Goal: Register for event/course

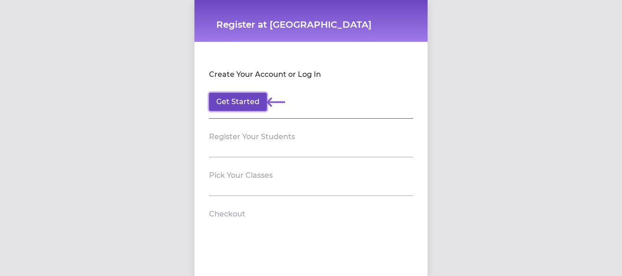
click at [229, 101] on button "Get Started" at bounding box center [238, 102] width 58 height 18
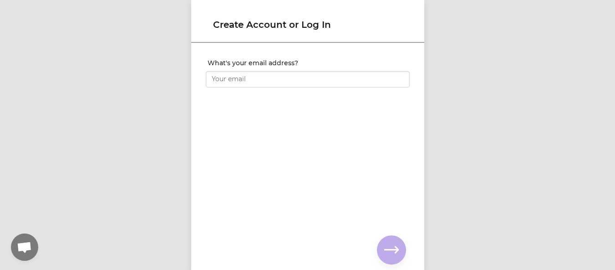
click at [225, 66] on label "What's your email address?" at bounding box center [309, 62] width 202 height 9
click at [225, 71] on input "What's your email address?" at bounding box center [308, 79] width 204 height 16
type input "[EMAIL_ADDRESS][DOMAIN_NAME]"
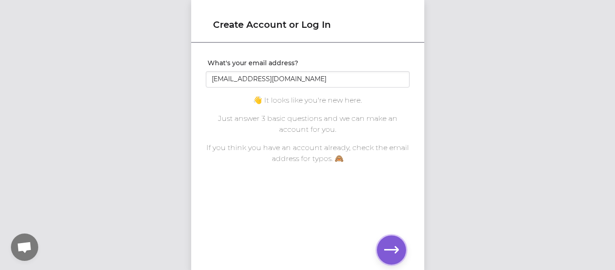
click at [390, 252] on icon "button" at bounding box center [391, 249] width 15 height 15
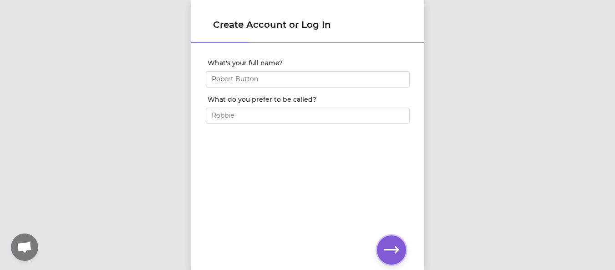
drag, startPoint x: 390, startPoint y: 252, endPoint x: 322, endPoint y: 174, distance: 103.0
click at [322, 174] on div "Create Account or Log In What's your full name? What do you prefer to be called?" at bounding box center [307, 135] width 233 height 270
click at [265, 73] on input "What's your full name?" at bounding box center [308, 79] width 204 height 16
type input "[PERSON_NAME]"
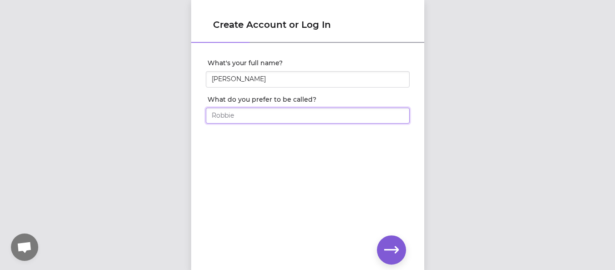
click at [251, 116] on input "What do you prefer to be called?" at bounding box center [308, 115] width 204 height 16
type input "[PERSON_NAME]"
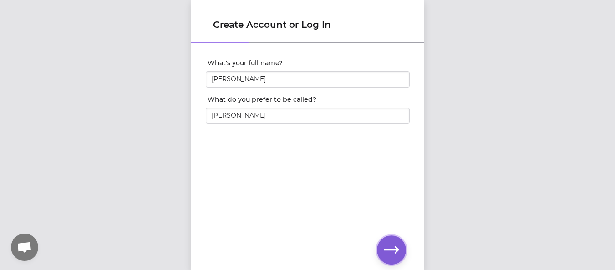
click at [395, 251] on icon "button" at bounding box center [391, 249] width 15 height 15
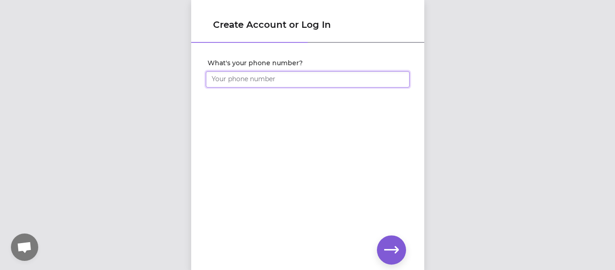
click at [232, 80] on input "What's your phone number?" at bounding box center [308, 79] width 204 height 16
type input "[PHONE_NUMBER]"
click at [392, 256] on icon "button" at bounding box center [391, 249] width 15 height 15
click at [386, 251] on icon "button" at bounding box center [391, 249] width 15 height 15
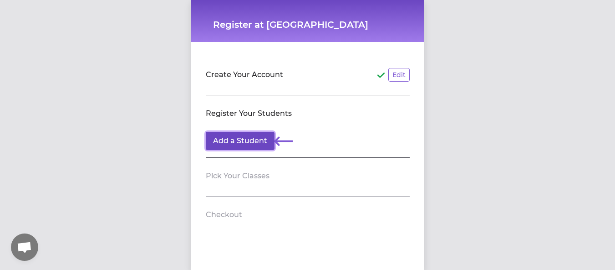
click at [246, 146] on button "Add a Student" at bounding box center [240, 141] width 69 height 18
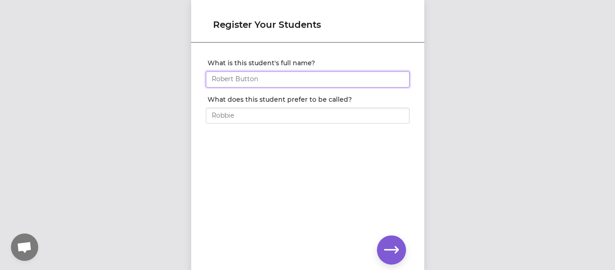
click at [229, 78] on input "What is this student's full name?" at bounding box center [308, 79] width 204 height 16
type input "[PERSON_NAME]"
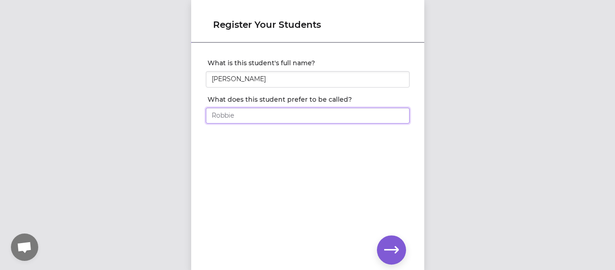
click at [219, 116] on input "What does this student prefer to be called?" at bounding box center [308, 115] width 204 height 16
type input "Juniper"
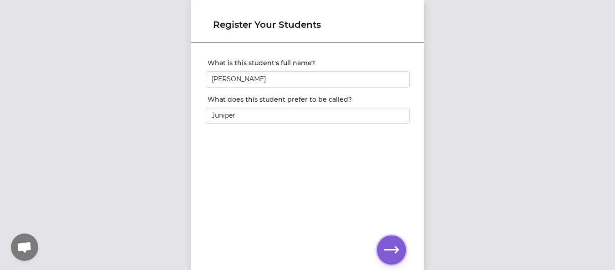
click at [392, 253] on icon "button" at bounding box center [391, 249] width 15 height 15
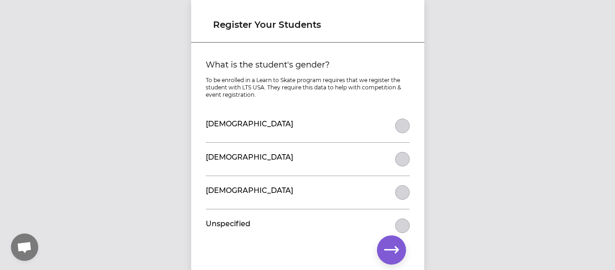
click at [408, 134] on div "What is the student's gender? To be enrolled in a Learn to Skate program requir…" at bounding box center [308, 146] width 219 height 191
click at [403, 128] on button "What is the student's gender?" at bounding box center [402, 125] width 15 height 15
click at [393, 250] on icon "button" at bounding box center [391, 249] width 15 height 7
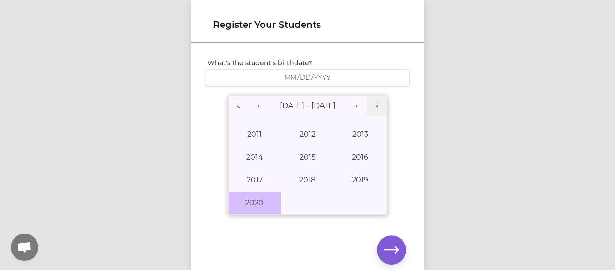
click at [261, 197] on button "2020" at bounding box center [255, 202] width 53 height 23
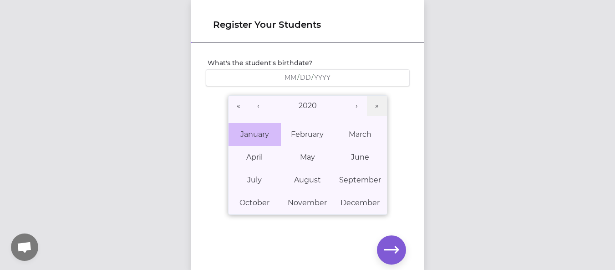
click at [251, 136] on abbr "January" at bounding box center [254, 134] width 29 height 9
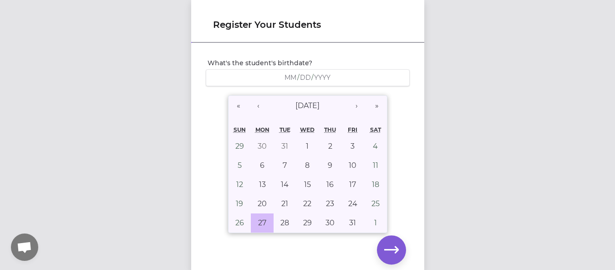
click at [263, 222] on abbr "27" at bounding box center [262, 222] width 8 height 9
type input "[DATE]"
type input "1"
type input "27"
type input "2020"
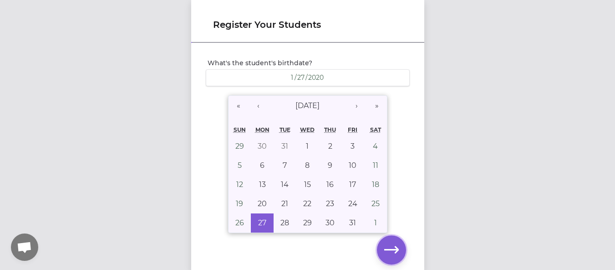
click at [396, 246] on icon "button" at bounding box center [391, 249] width 15 height 15
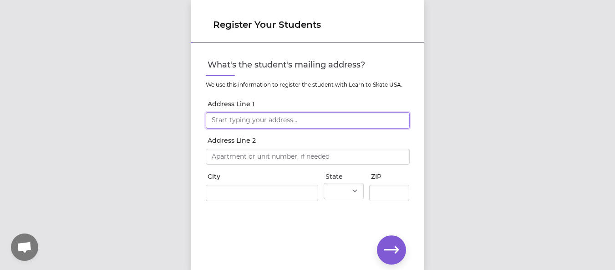
click at [283, 115] on input "Address Line 1" at bounding box center [308, 120] width 204 height 16
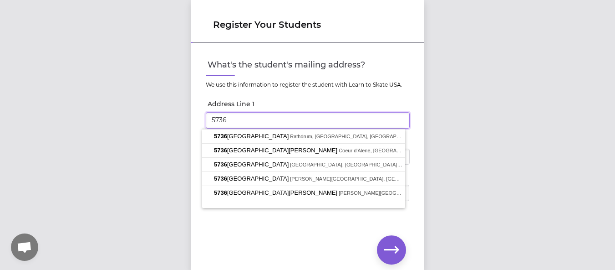
type input "[STREET_ADDRESS]"
type input "Rathdrum"
select select "ID"
type input "83858"
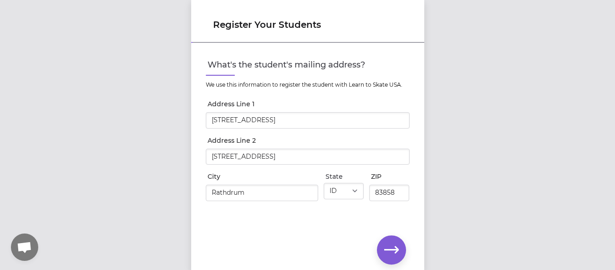
type input "[STREET_ADDRESS]"
click at [396, 258] on button "button" at bounding box center [391, 249] width 29 height 29
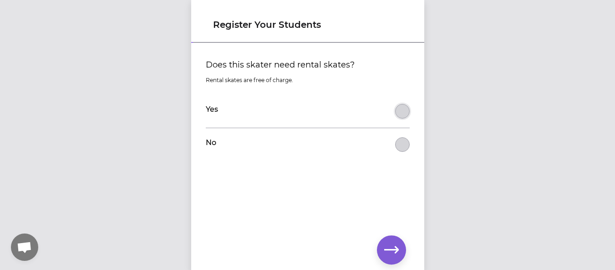
click at [398, 107] on button "Does this skater need rental skates?" at bounding box center [402, 111] width 15 height 15
click at [396, 246] on icon "button" at bounding box center [391, 249] width 15 height 7
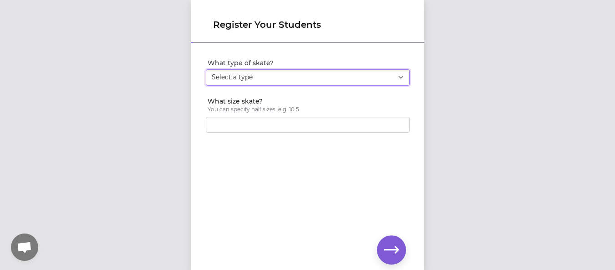
click at [395, 79] on select "Select a type Youth Figure Men's Figure Women's Figure Men's Hockey Women's Hoc…" at bounding box center [308, 77] width 204 height 16
select select "youth_hockey"
click at [206, 69] on select "Select a type Youth Figure Men's Figure Women's Figure Men's Hockey Women's Hoc…" at bounding box center [308, 77] width 204 height 16
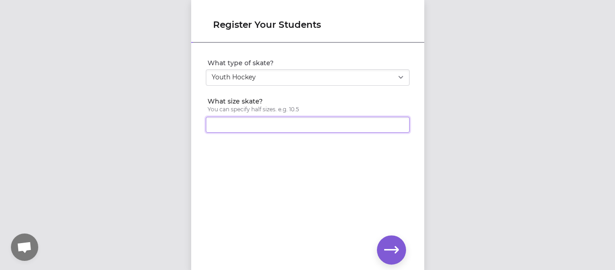
click at [242, 127] on input "What size skate?" at bounding box center [308, 125] width 204 height 16
type input "1"
click at [399, 125] on input "1" at bounding box center [308, 125] width 204 height 16
click at [396, 126] on input "1" at bounding box center [308, 125] width 204 height 16
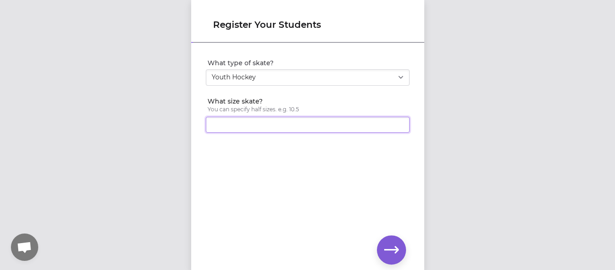
type input "1"
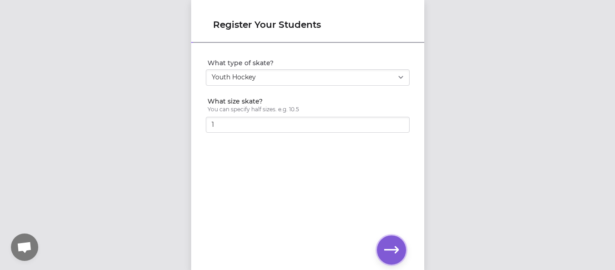
click at [386, 252] on icon "button" at bounding box center [391, 249] width 15 height 15
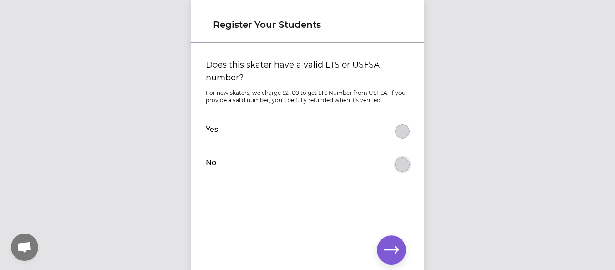
click at [400, 161] on button "Does this skater have a valid LTS or USFSA number?" at bounding box center [402, 164] width 15 height 15
click at [388, 239] on button "button" at bounding box center [391, 249] width 29 height 29
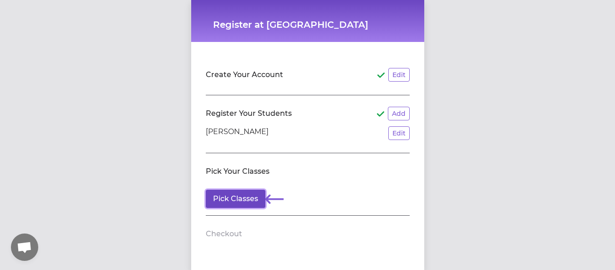
click at [243, 199] on button "Pick Classes" at bounding box center [236, 198] width 60 height 18
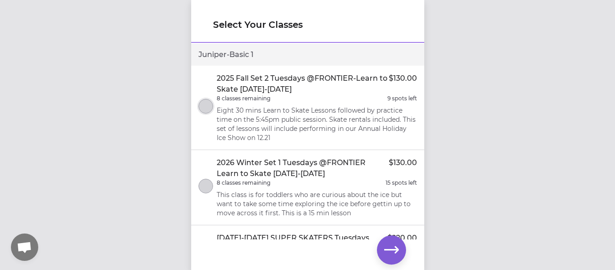
click at [205, 108] on button "select class" at bounding box center [206, 106] width 15 height 15
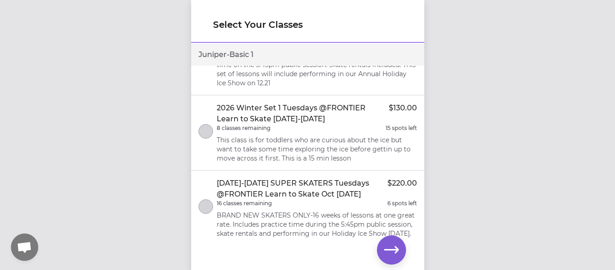
scroll to position [73, 0]
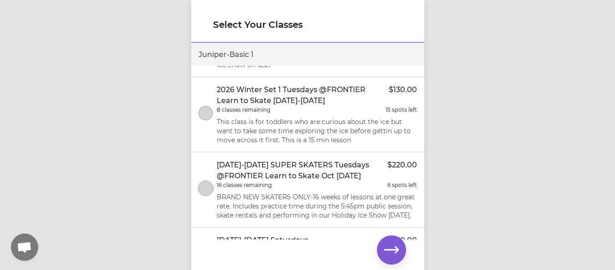
click at [205, 192] on button "select class" at bounding box center [206, 188] width 15 height 15
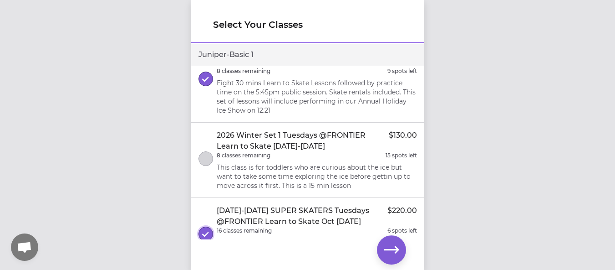
scroll to position [18, 0]
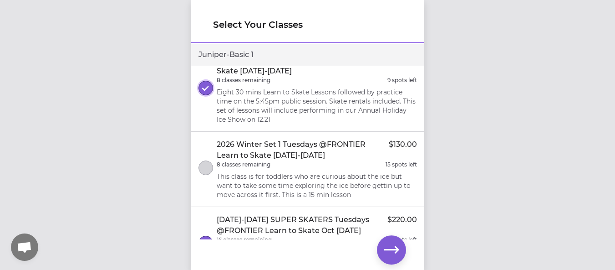
click at [207, 81] on button "select class" at bounding box center [206, 88] width 15 height 15
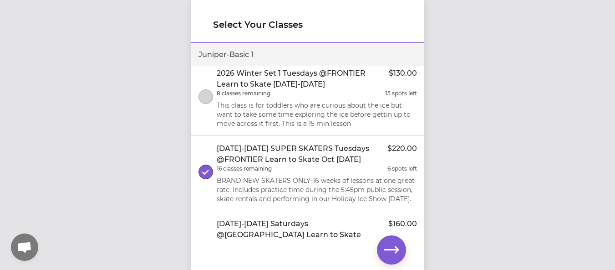
scroll to position [87, 0]
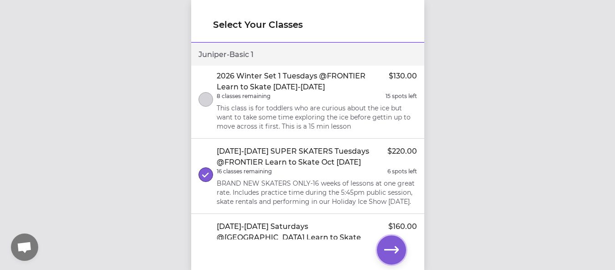
click at [392, 249] on icon "button" at bounding box center [391, 249] width 15 height 7
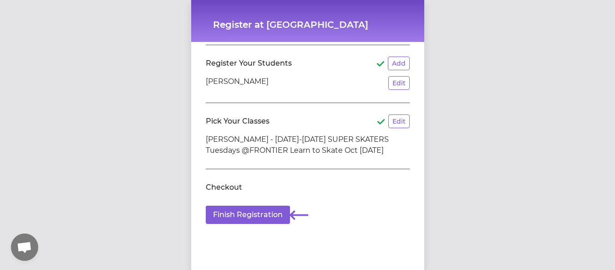
scroll to position [51, 0]
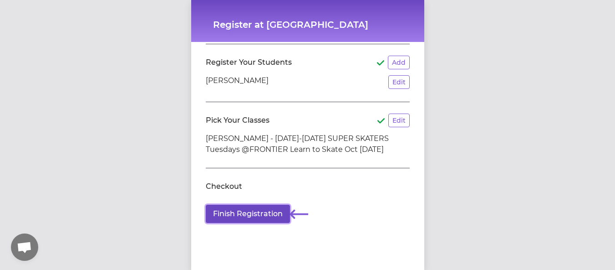
click at [274, 214] on button "Finish Registration" at bounding box center [248, 214] width 84 height 18
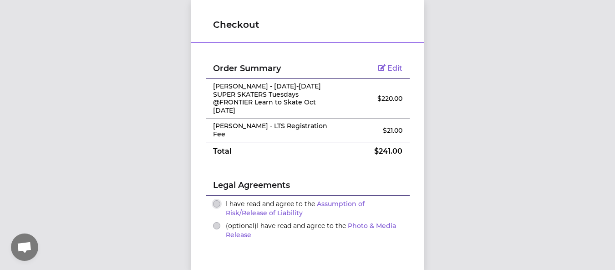
click at [213, 200] on button "I have read and agree to the Assumption of Risk/Release of Liability" at bounding box center [216, 203] width 7 height 7
click at [216, 221] on div "(optional) I have read and agree to the Photo & Media Release" at bounding box center [307, 230] width 189 height 18
click at [213, 222] on button "(optional) I have read and agree to the Photo & Media Release" at bounding box center [216, 225] width 7 height 7
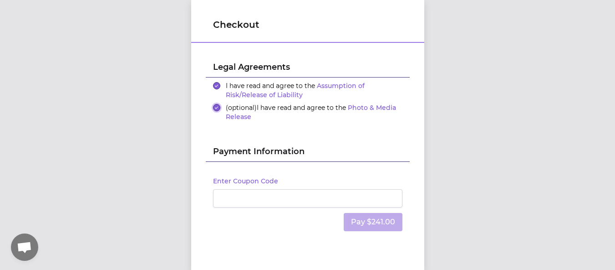
scroll to position [131, 0]
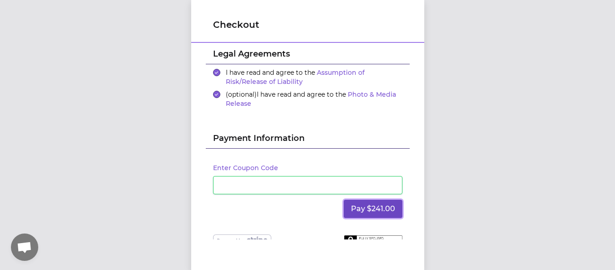
click at [358, 200] on button "Pay $241.00" at bounding box center [373, 209] width 59 height 18
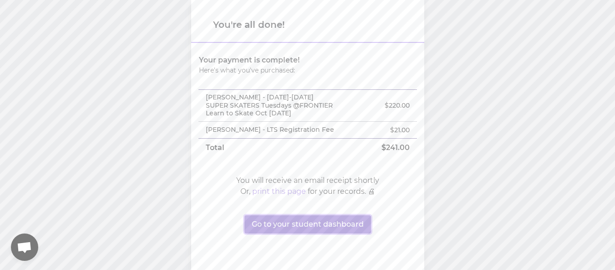
click at [326, 226] on button "Go to your student dashboard" at bounding box center [308, 224] width 127 height 18
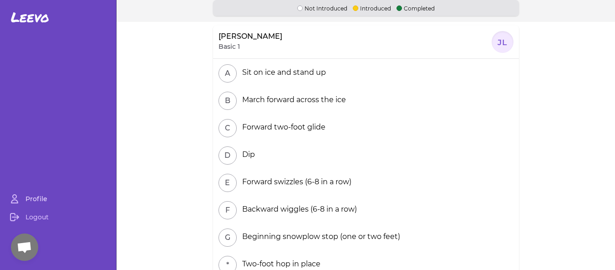
click at [32, 207] on link "Profile" at bounding box center [58, 198] width 109 height 18
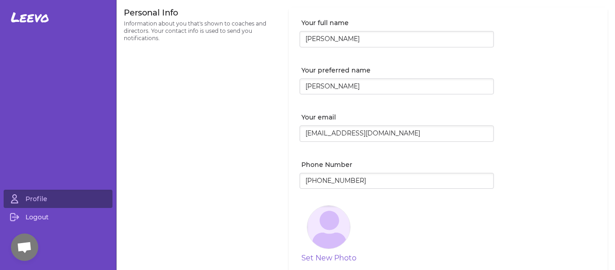
click at [36, 221] on link "Logout" at bounding box center [58, 217] width 109 height 18
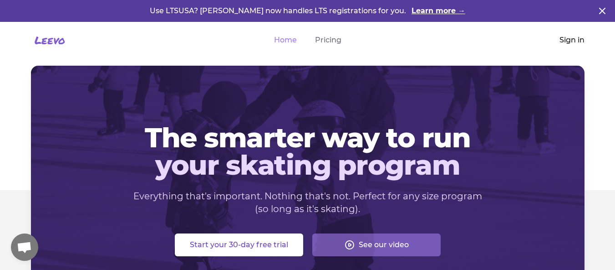
click at [573, 38] on link "Sign in" at bounding box center [572, 40] width 25 height 11
